Goal: Task Accomplishment & Management: Manage account settings

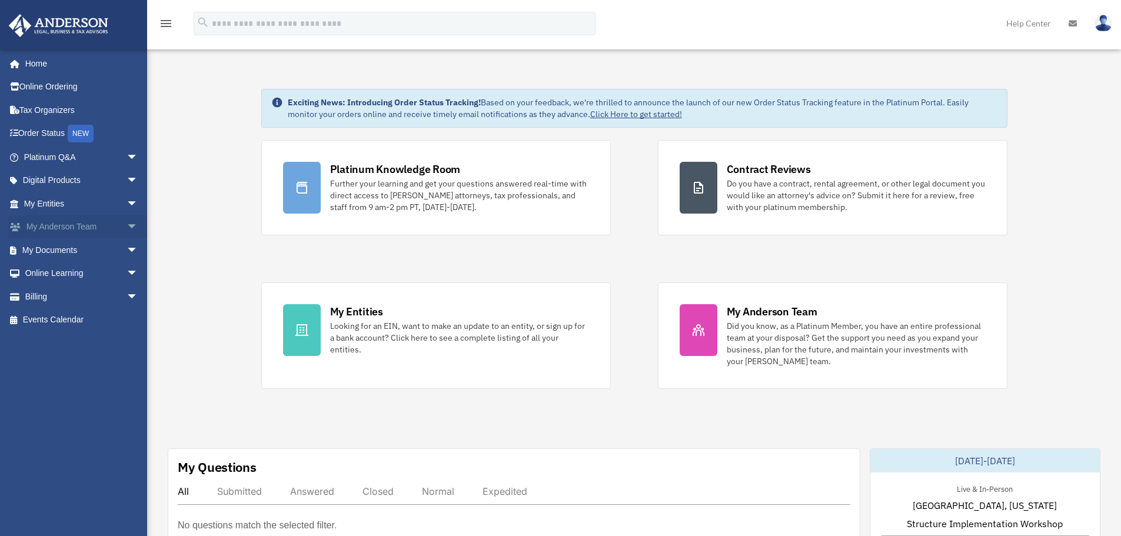
click at [127, 219] on span "arrow_drop_down" at bounding box center [139, 227] width 24 height 24
click at [101, 245] on link "My Anderson Team" at bounding box center [85, 250] width 139 height 24
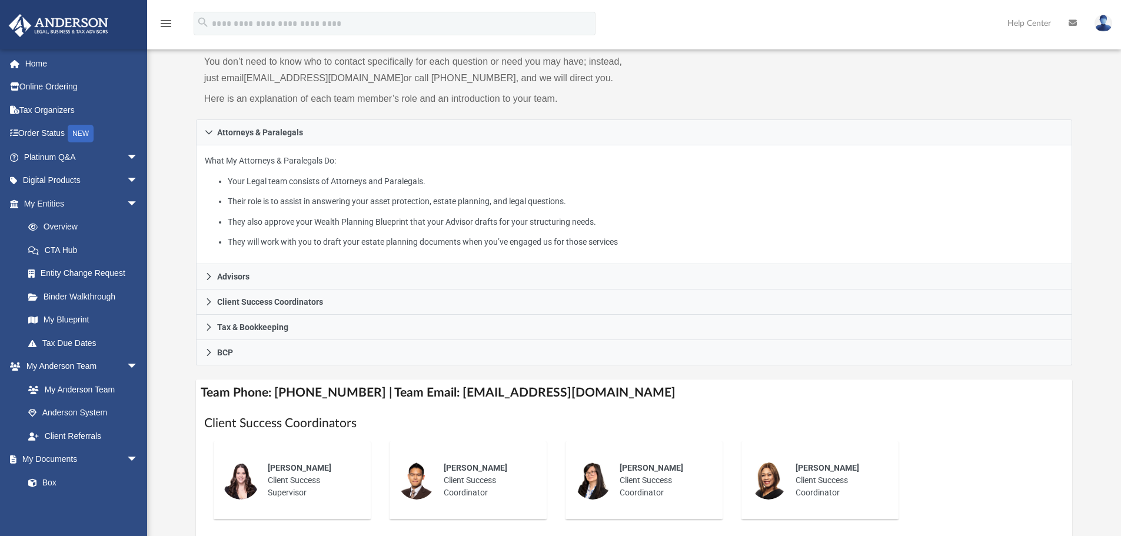
scroll to position [118, 0]
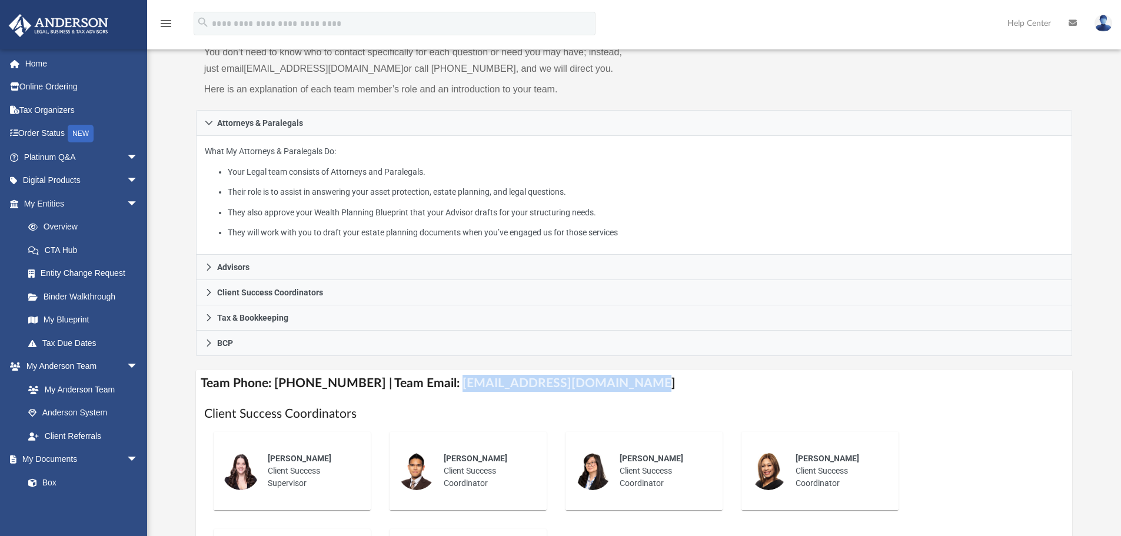
drag, startPoint x: 441, startPoint y: 383, endPoint x: 618, endPoint y: 378, distance: 176.6
click at [618, 378] on h4 "Team Phone: (725) 201-7371 | Team Email: myteam@andersonadvisors.com" at bounding box center [634, 383] width 877 height 26
copy h4 "myteam@andersonadvisors.com"
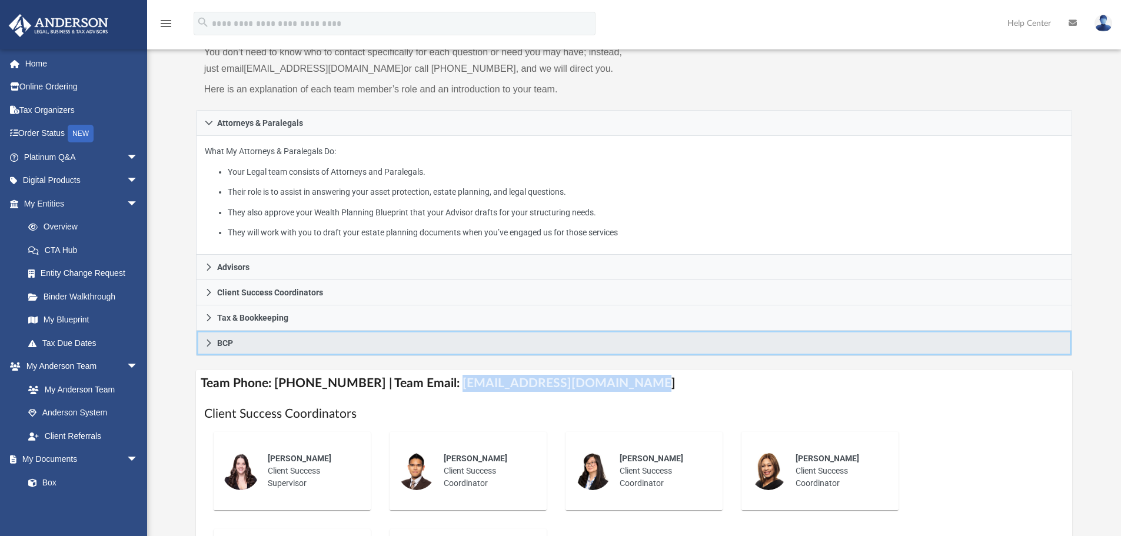
click at [656, 356] on link "BCP" at bounding box center [634, 343] width 877 height 25
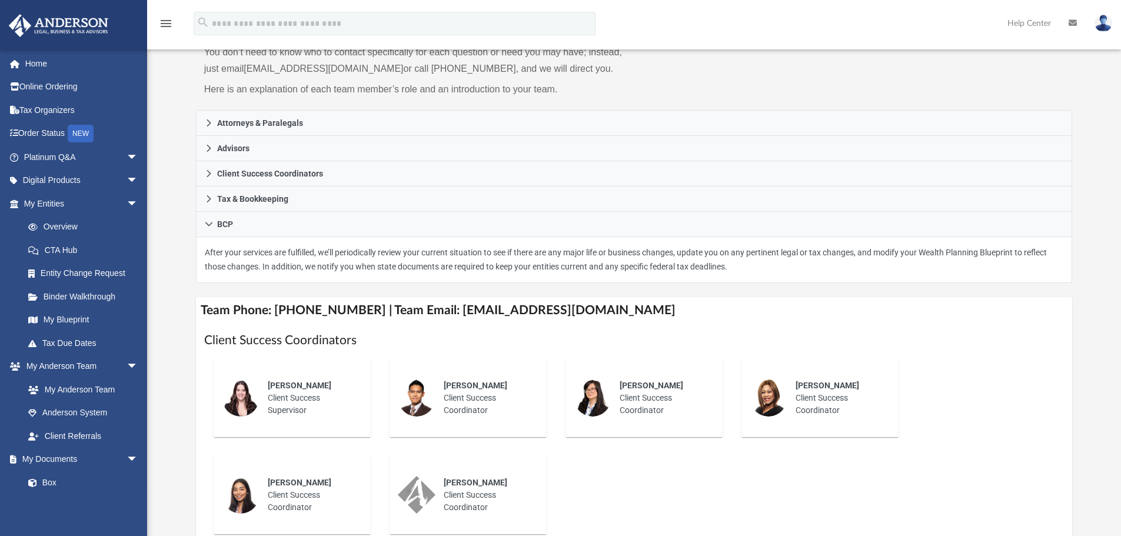
click at [158, 251] on div "Who is on my team and who will I work with: While a client of Anderson you will…" at bounding box center [634, 429] width 974 height 931
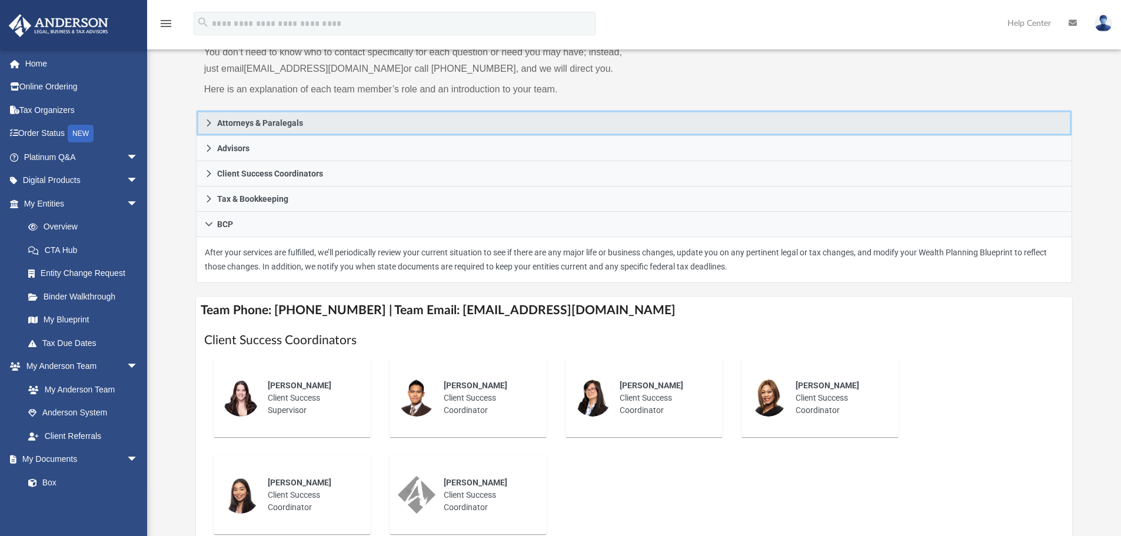
click at [205, 121] on icon at bounding box center [209, 123] width 8 height 8
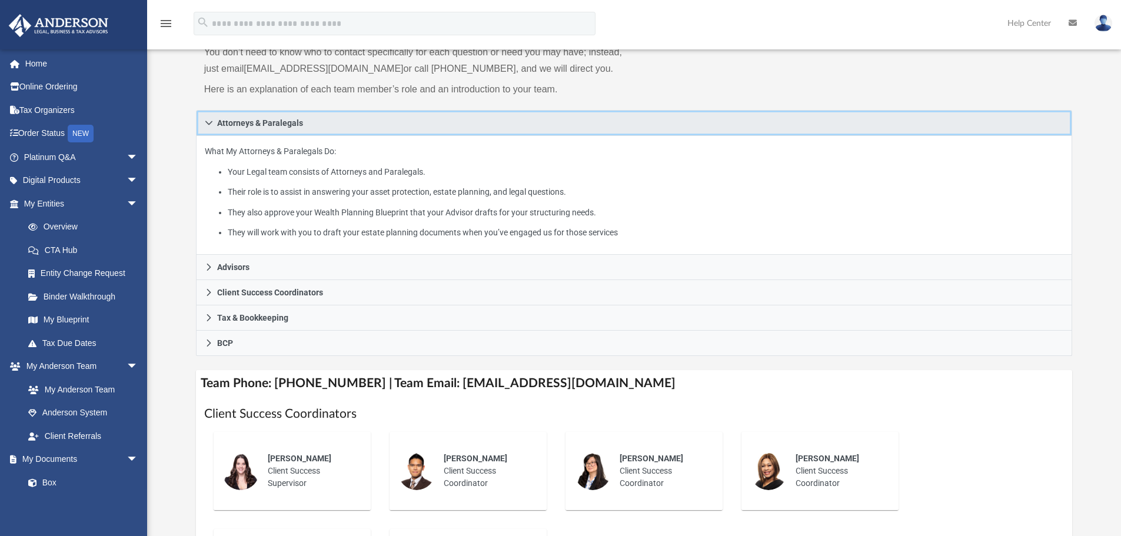
click at [205, 121] on icon at bounding box center [208, 123] width 7 height 4
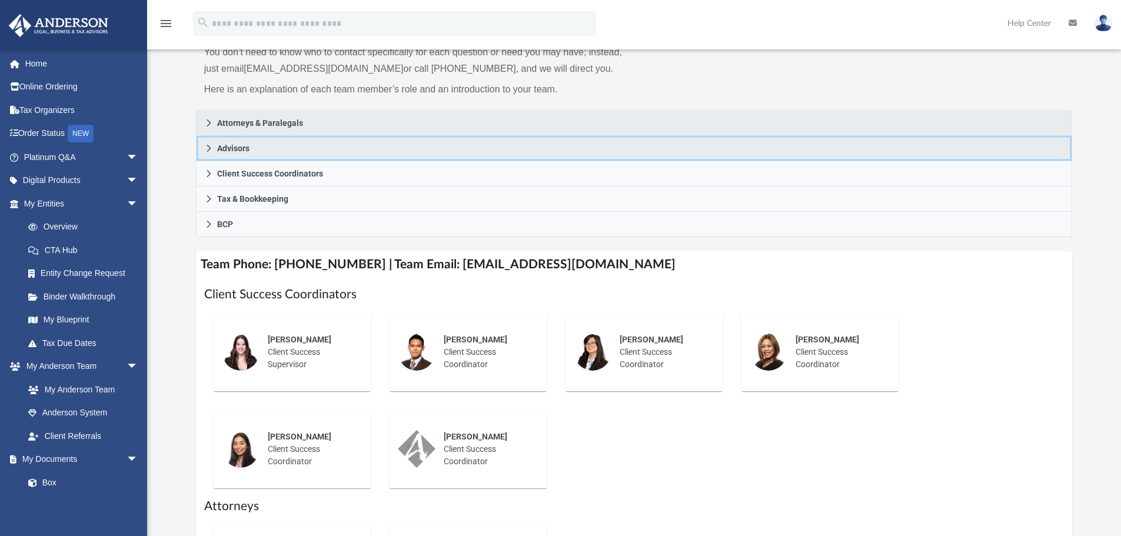
click at [209, 147] on icon at bounding box center [209, 148] width 4 height 7
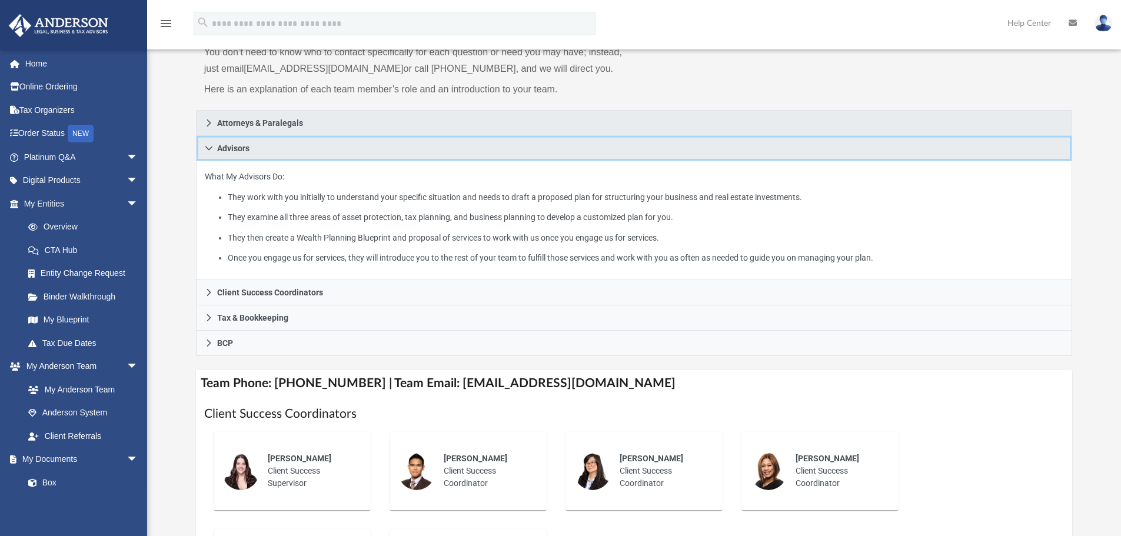
click at [209, 147] on icon at bounding box center [209, 148] width 8 height 8
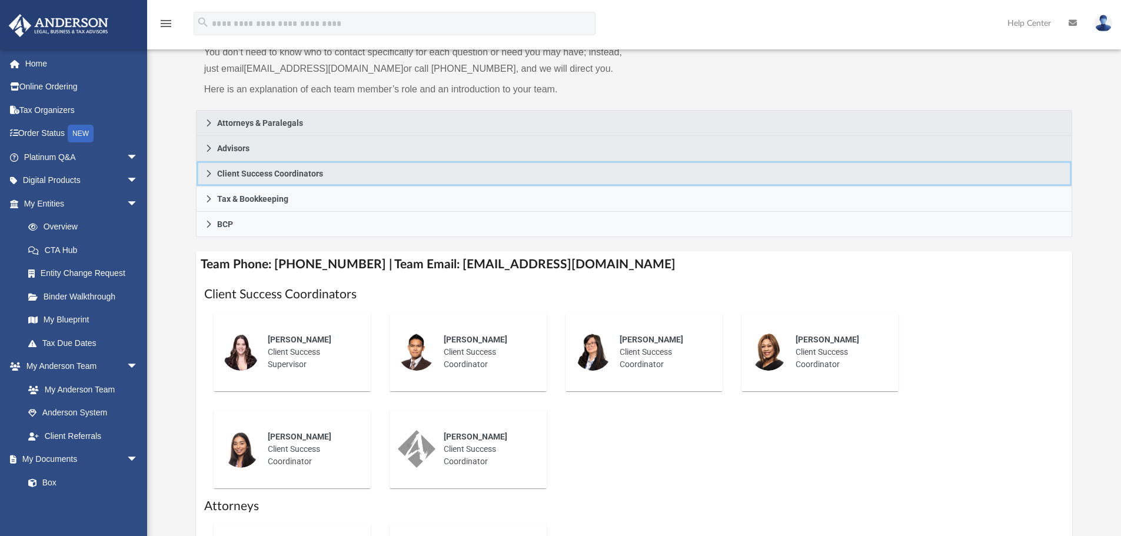
click at [207, 173] on icon at bounding box center [209, 174] width 8 height 8
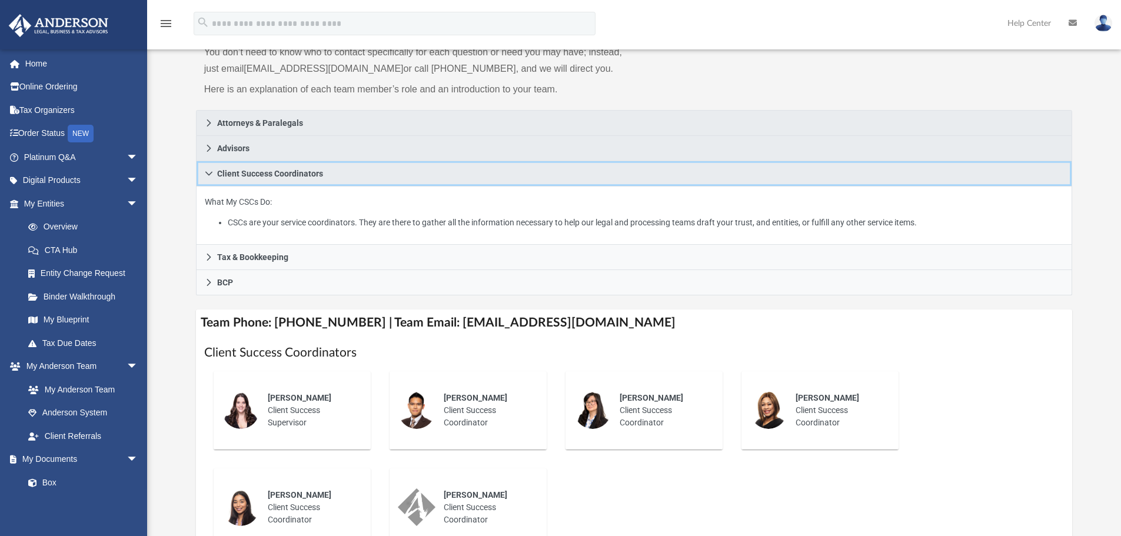
click at [207, 173] on icon at bounding box center [208, 174] width 7 height 4
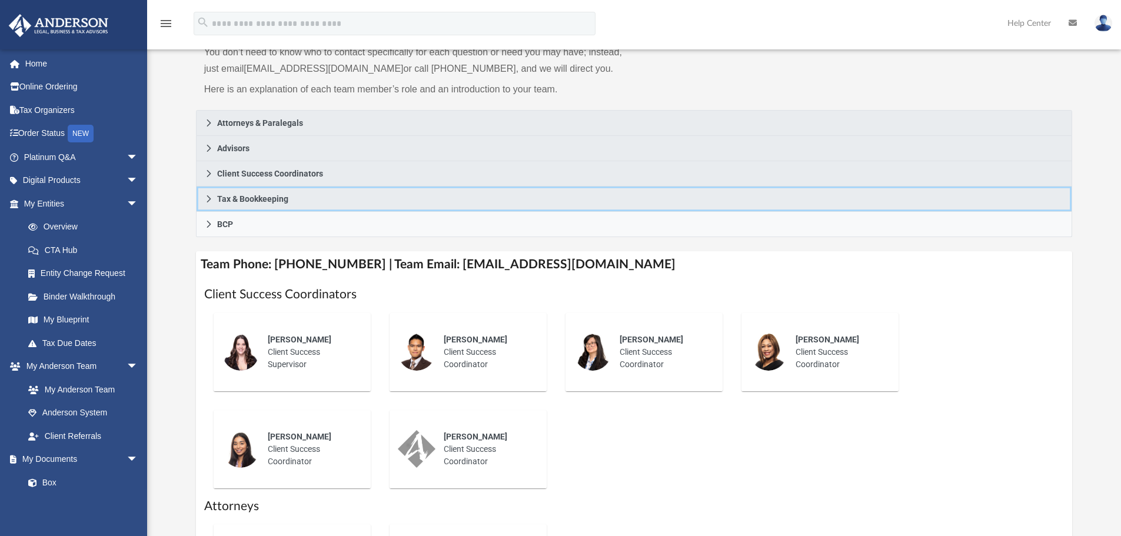
click at [205, 200] on icon at bounding box center [209, 199] width 8 height 8
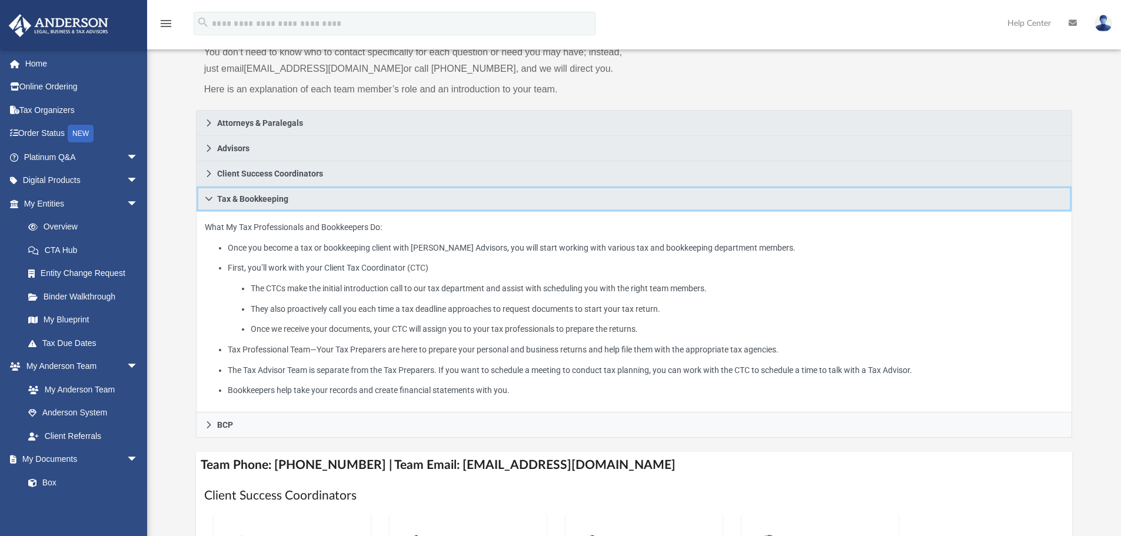
click at [205, 200] on icon at bounding box center [209, 199] width 8 height 8
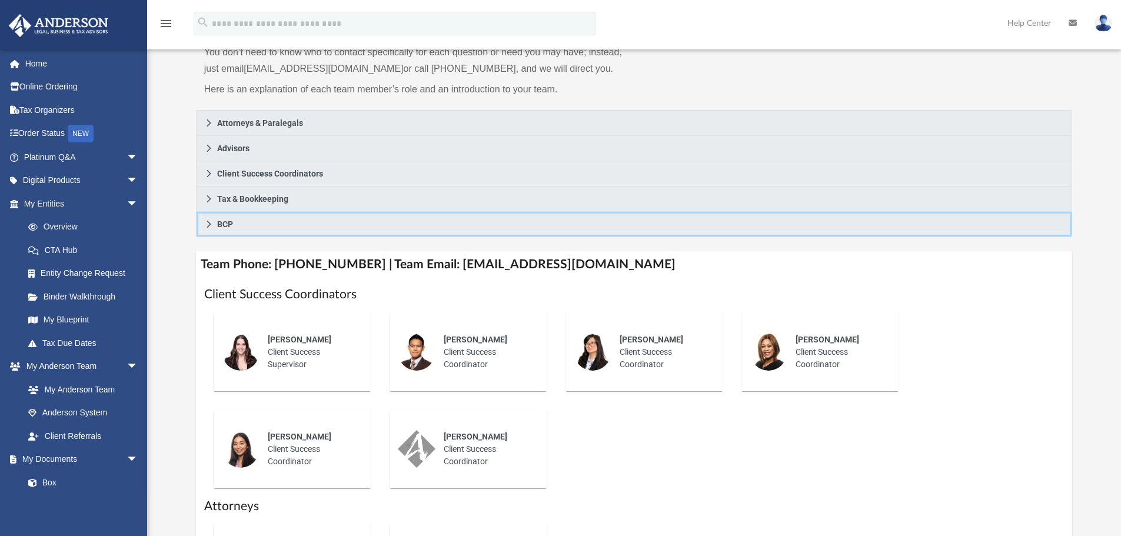
click at [209, 227] on icon at bounding box center [209, 224] width 8 height 8
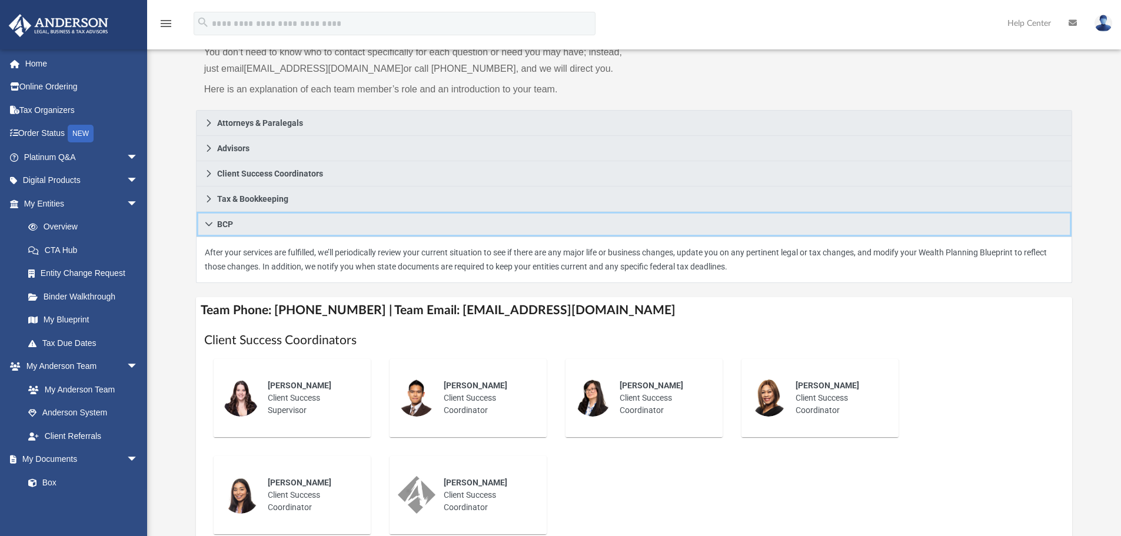
click at [209, 225] on icon at bounding box center [208, 224] width 7 height 4
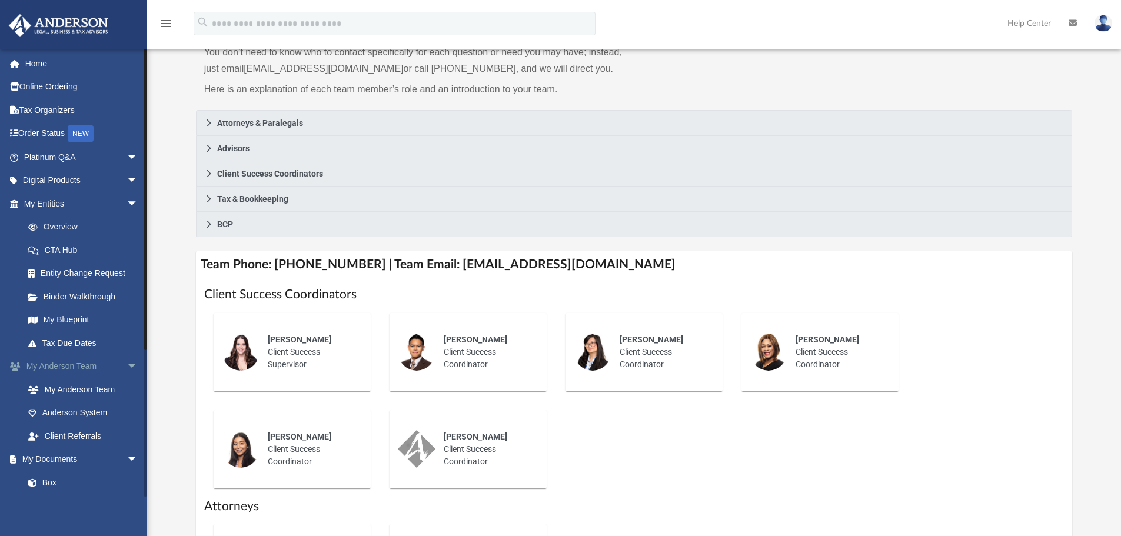
click at [127, 363] on span "arrow_drop_down" at bounding box center [139, 367] width 24 height 24
click at [127, 387] on span "arrow_drop_down" at bounding box center [139, 390] width 24 height 24
click at [127, 409] on span "arrow_drop_down" at bounding box center [139, 413] width 24 height 24
click at [127, 436] on span "arrow_drop_down" at bounding box center [139, 436] width 24 height 24
click at [38, 430] on link "Billing arrow_drop_up" at bounding box center [82, 436] width 148 height 24
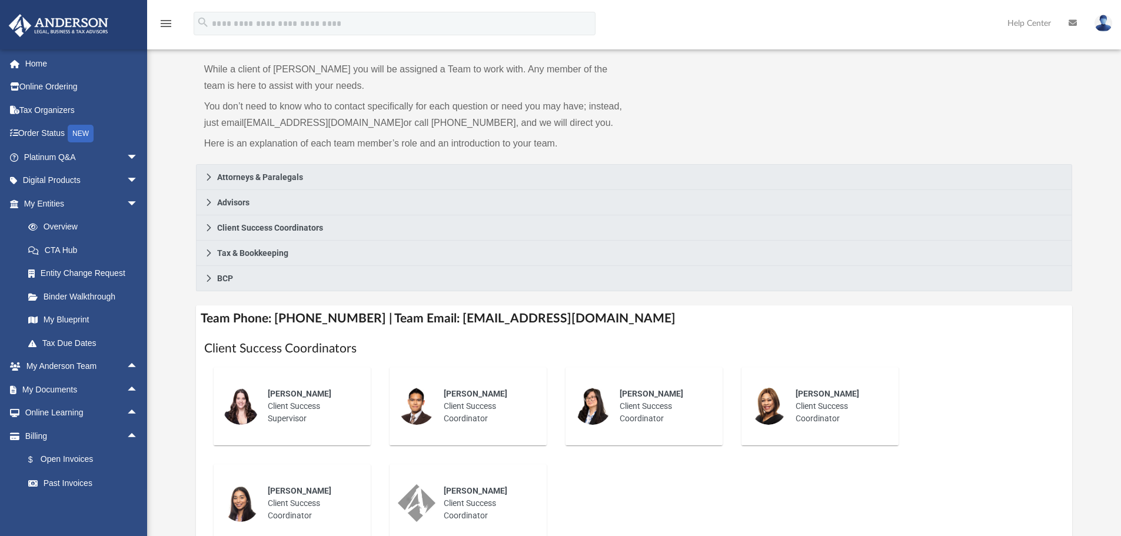
scroll to position [0, 0]
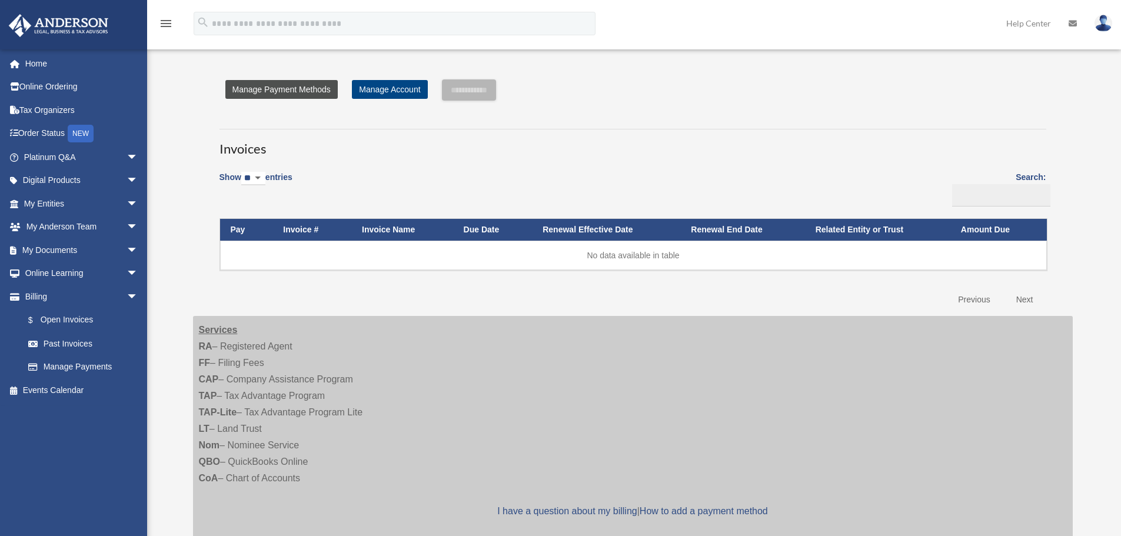
click at [245, 90] on link "Manage Payment Methods" at bounding box center [281, 89] width 112 height 19
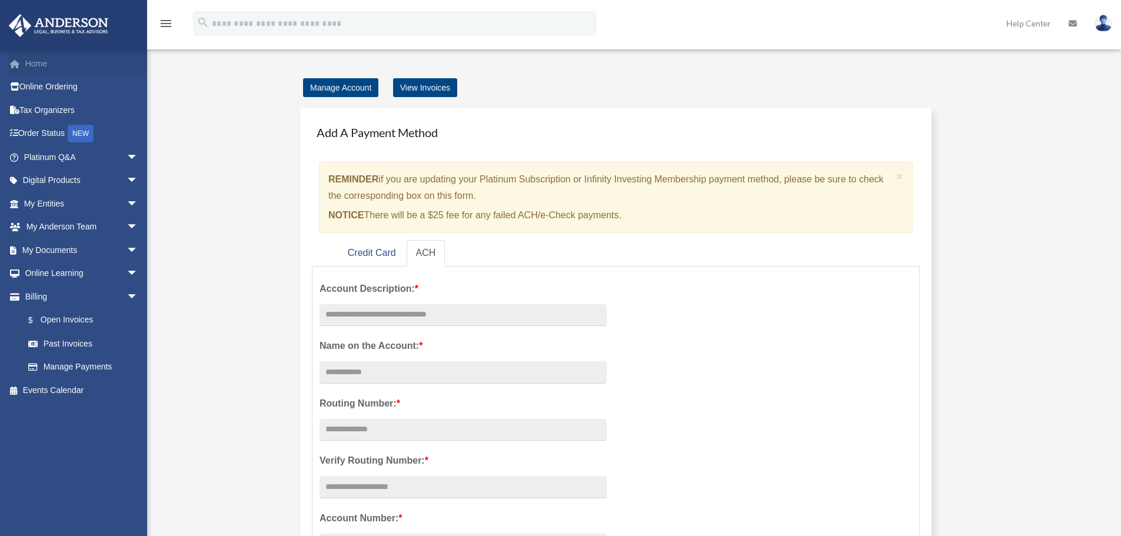
click at [34, 64] on link "Home" at bounding box center [82, 64] width 148 height 24
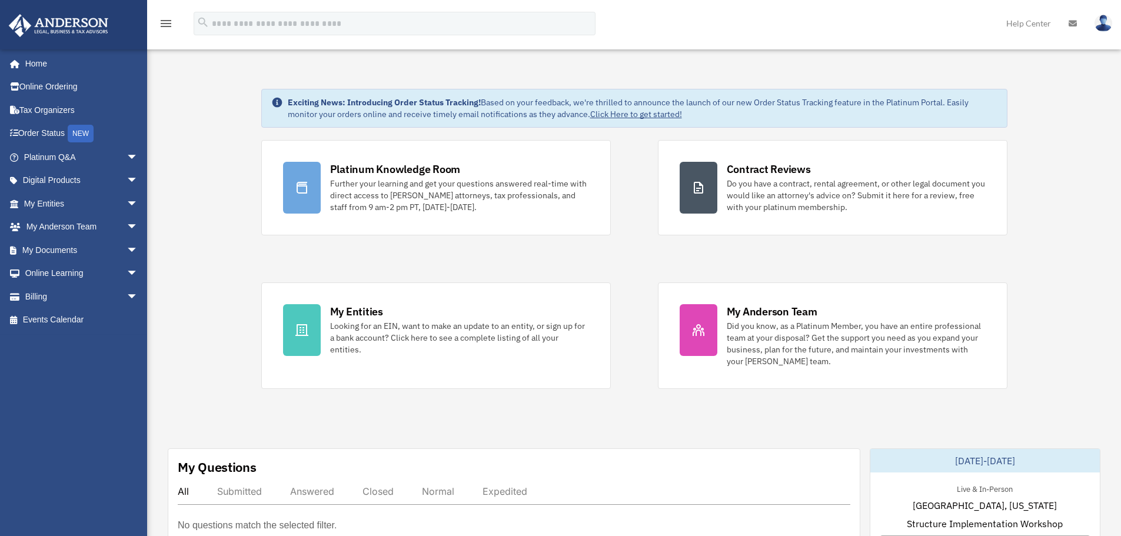
click at [1104, 24] on img at bounding box center [1104, 23] width 18 height 17
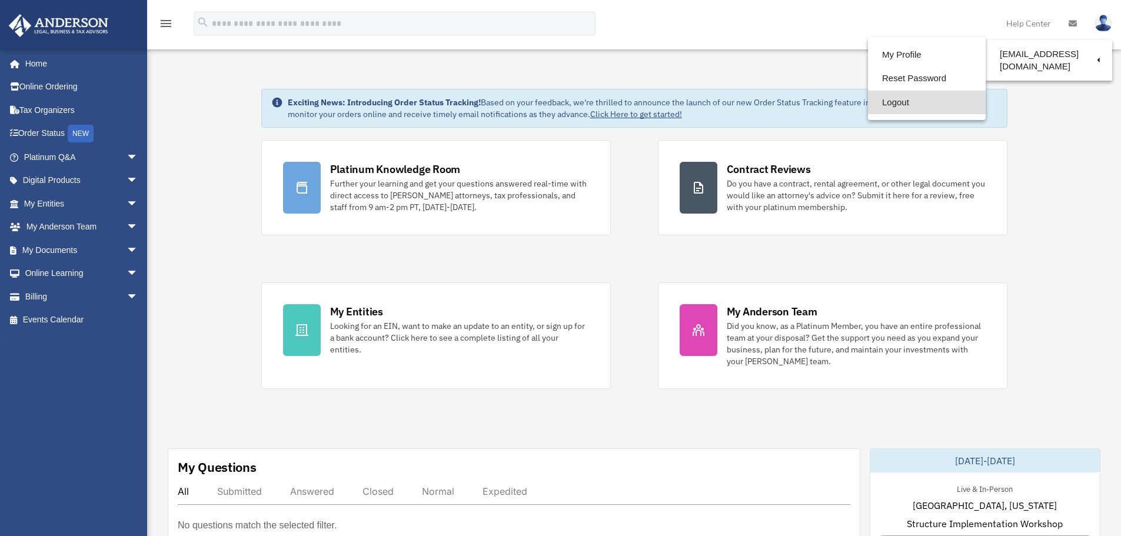
click at [878, 98] on link "Logout" at bounding box center [927, 103] width 118 height 24
